Goal: Find specific page/section: Find specific page/section

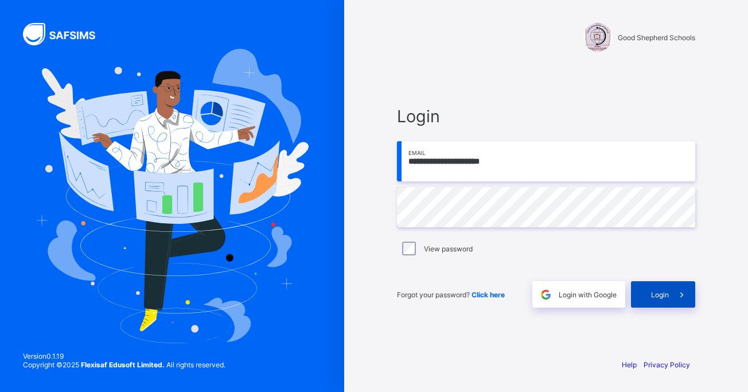
click at [658, 291] on span "Login" at bounding box center [660, 294] width 18 height 9
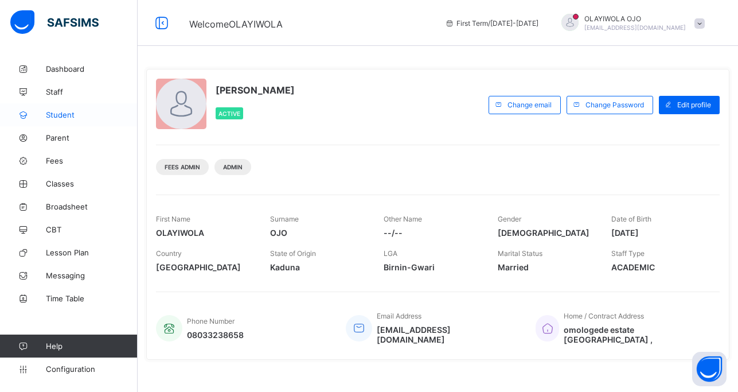
click at [63, 114] on span "Student" at bounding box center [92, 114] width 92 height 9
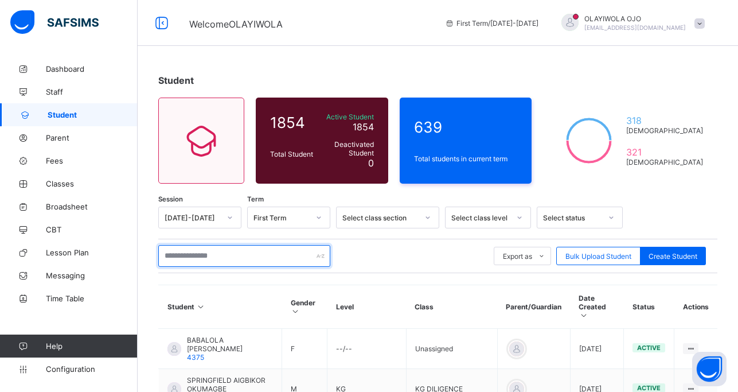
click at [187, 260] on input "text" at bounding box center [244, 256] width 172 height 22
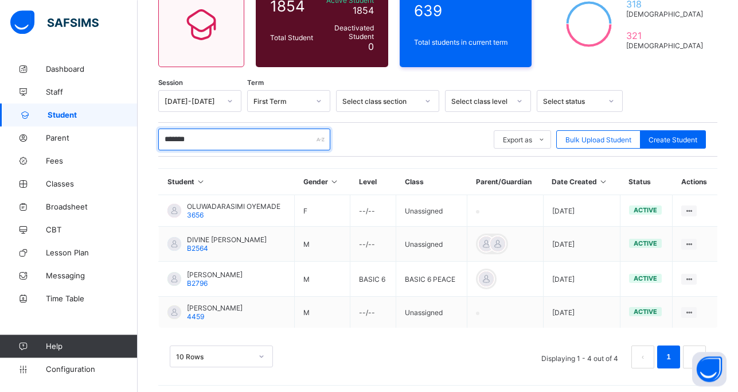
scroll to position [117, 0]
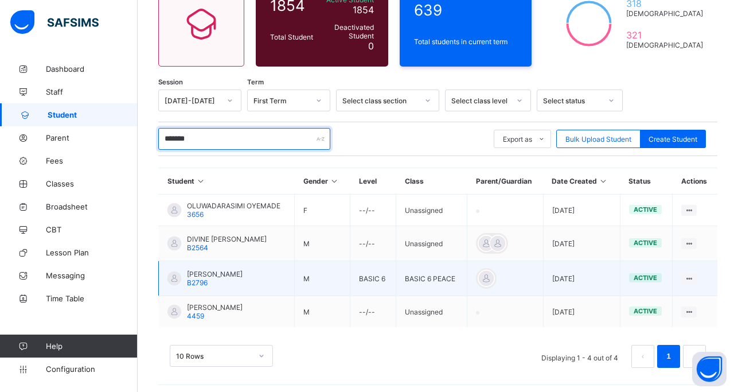
type input "*******"
click at [198, 275] on span "[PERSON_NAME]" at bounding box center [215, 273] width 56 height 9
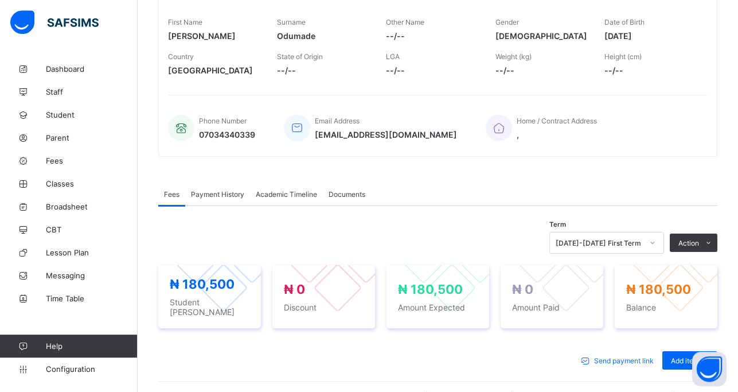
scroll to position [205, 0]
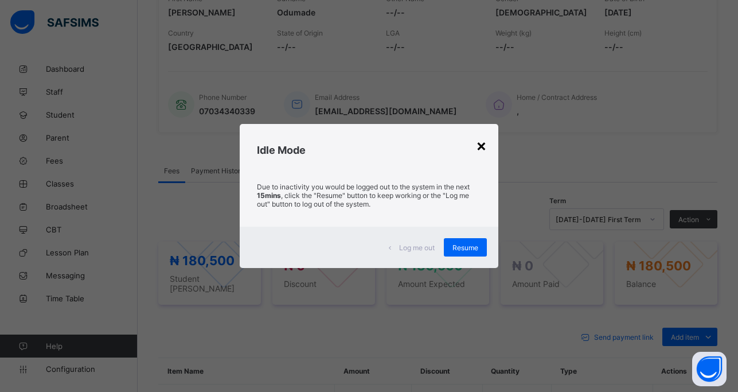
click at [483, 143] on div "×" at bounding box center [481, 144] width 11 height 19
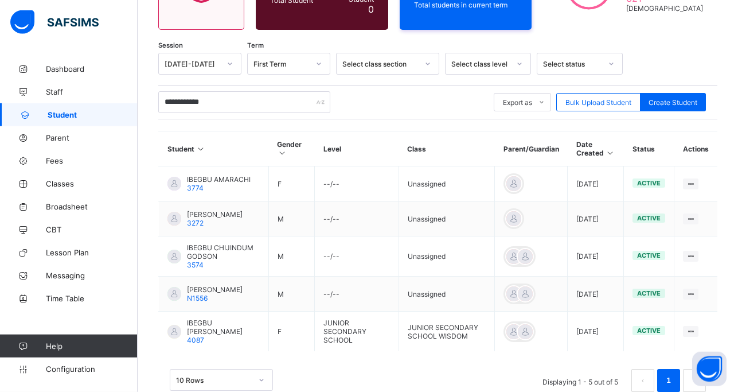
scroll to position [187, 0]
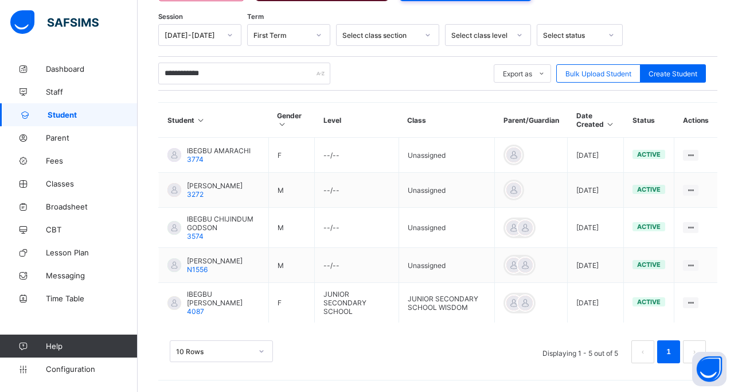
type input "**********"
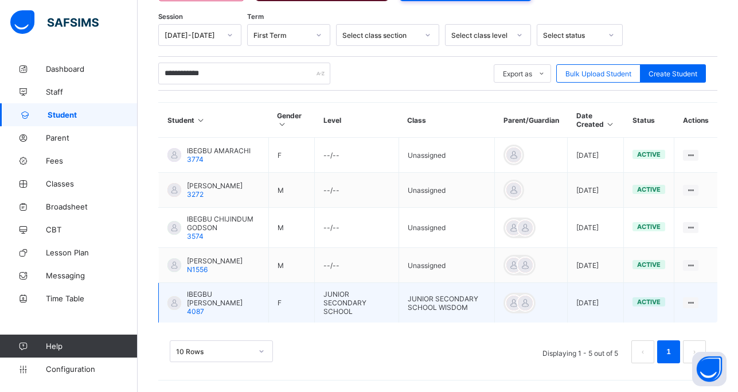
click at [221, 300] on span "IBEGBU [PERSON_NAME]" at bounding box center [223, 298] width 73 height 17
